Goal: Submit feedback/report problem

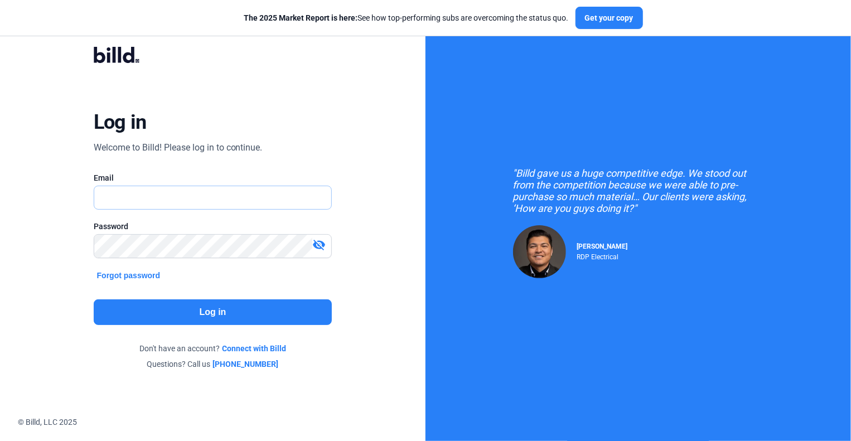
type input "[EMAIL_ADDRESS][DOMAIN_NAME]"
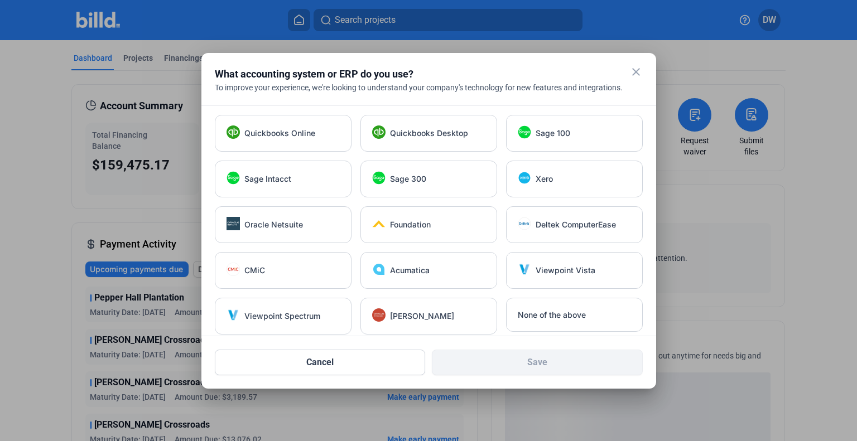
drag, startPoint x: 627, startPoint y: 76, endPoint x: 494, endPoint y: 65, distance: 133.8
click at [495, 69] on div "close What accounting system or ERP do you use? To improve your experience, we'…" at bounding box center [429, 85] width 428 height 39
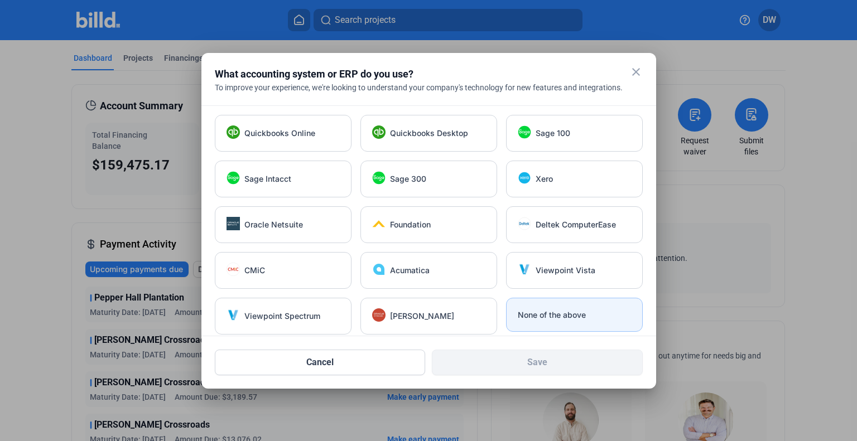
click at [538, 316] on span "None of the above" at bounding box center [552, 315] width 68 height 11
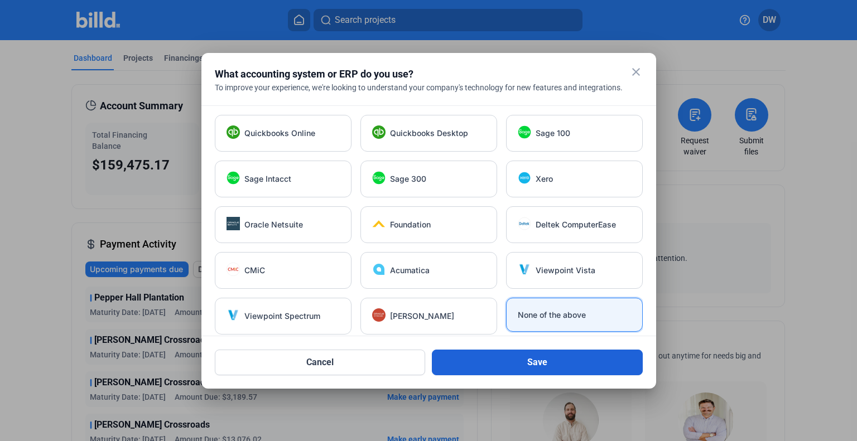
click at [523, 359] on button "Save" at bounding box center [537, 363] width 211 height 26
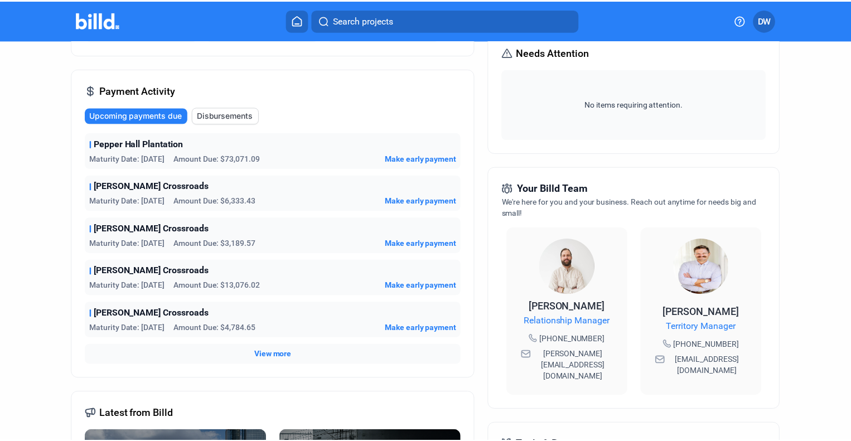
scroll to position [112, 0]
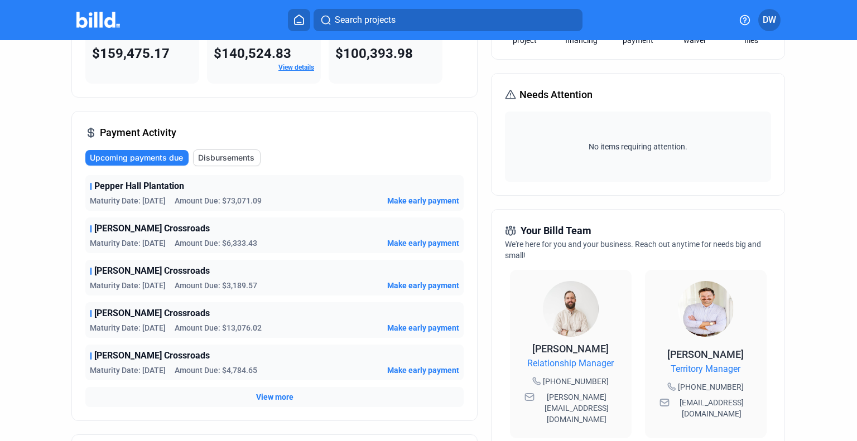
click at [763, 17] on span "DW" at bounding box center [768, 19] width 13 height 13
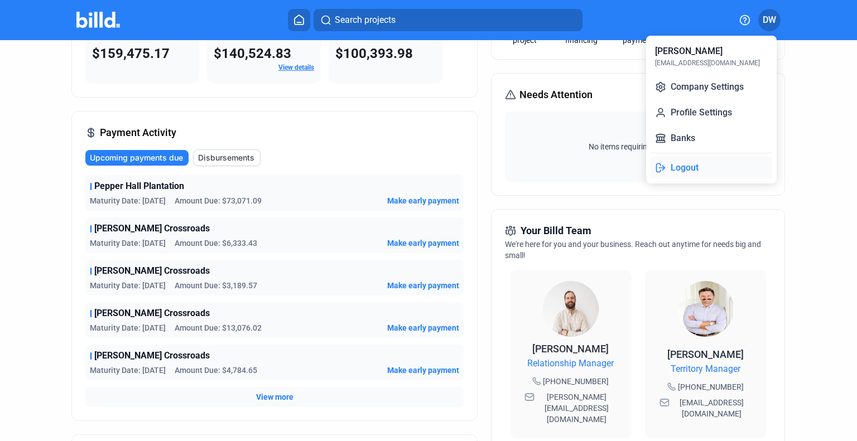
click at [677, 173] on button "Logout" at bounding box center [711, 168] width 122 height 22
